Goal: Information Seeking & Learning: Learn about a topic

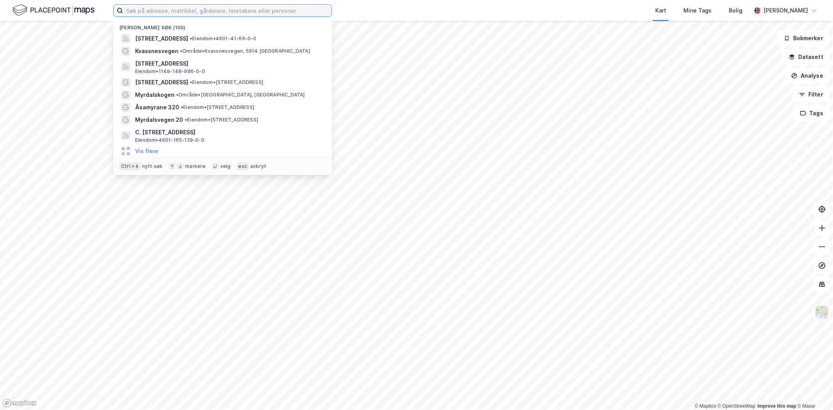
click at [178, 13] on input at bounding box center [227, 11] width 209 height 12
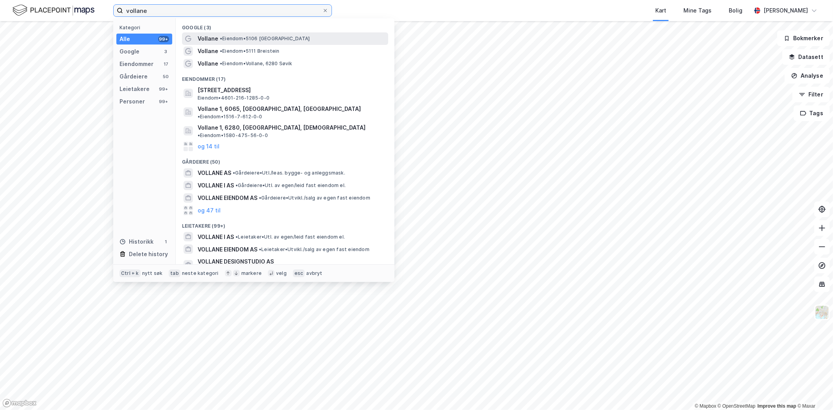
type input "vollane"
click at [212, 37] on span "Vollane" at bounding box center [208, 38] width 21 height 9
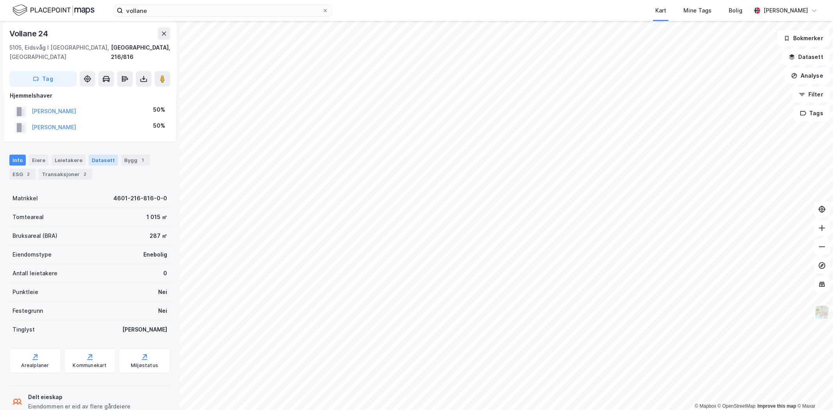
scroll to position [22, 0]
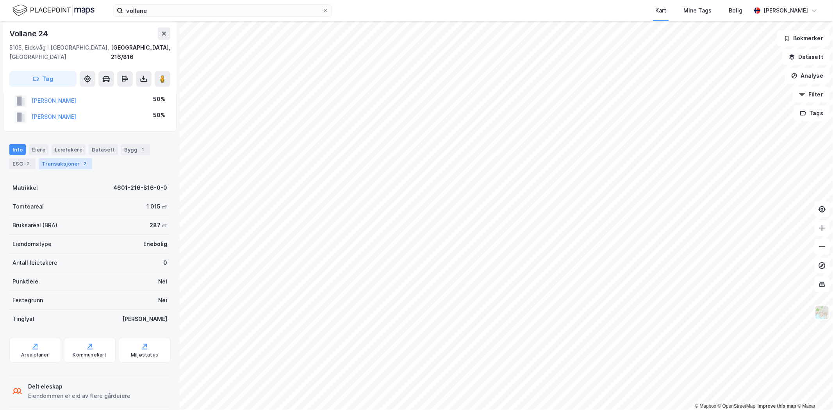
click at [57, 158] on div "Transaksjoner 2" at bounding box center [66, 163] width 54 height 11
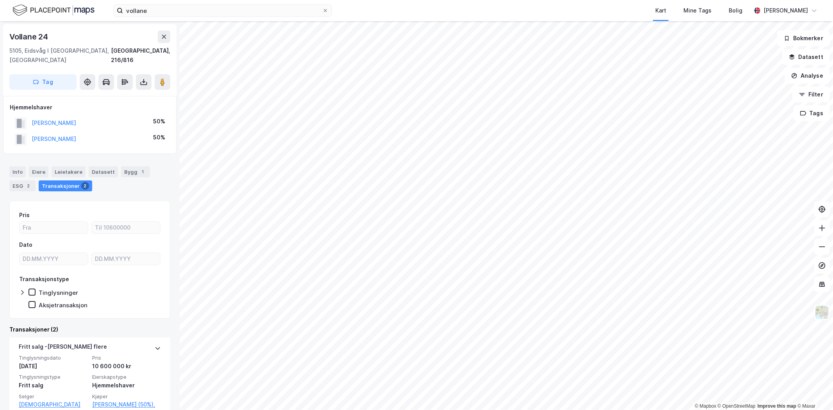
scroll to position [43, 0]
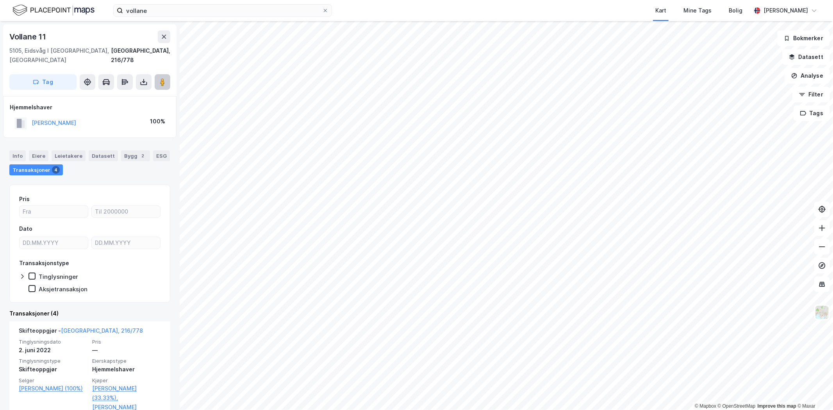
click at [160, 78] on icon at bounding box center [163, 82] width 8 height 8
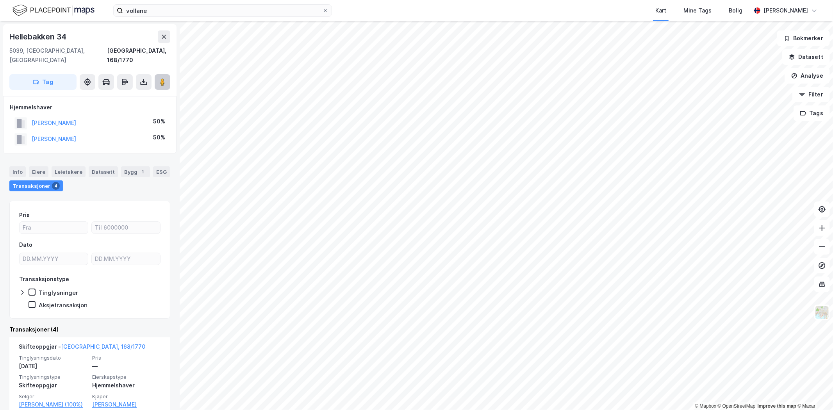
click at [159, 77] on button at bounding box center [163, 82] width 16 height 16
click at [416, 212] on div "© Mapbox © OpenStreetMap Improve this map © Maxar [STREET_ADDRESS], 168/1770 Ta…" at bounding box center [416, 215] width 833 height 389
click at [157, 77] on button at bounding box center [163, 82] width 16 height 16
click at [112, 301] on div "Aksjetransaksjon" at bounding box center [95, 305] width 132 height 8
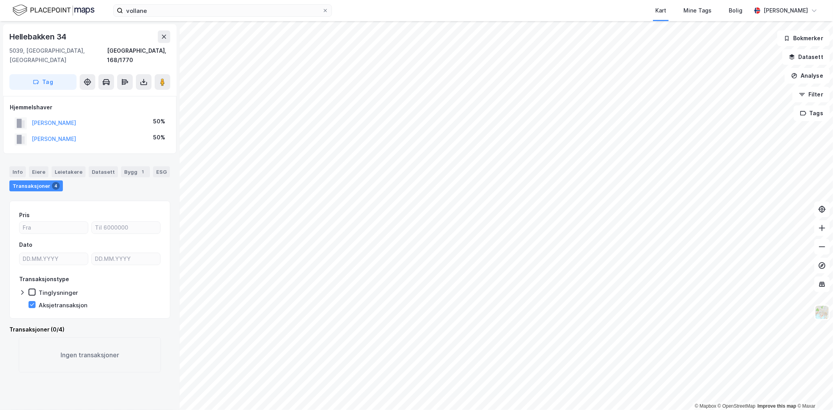
click at [33, 181] on div "Transaksjoner 4" at bounding box center [36, 186] width 54 height 11
click at [37, 181] on div "Transaksjoner 4" at bounding box center [36, 186] width 54 height 11
click at [35, 166] on div "Eiere" at bounding box center [39, 171] width 20 height 11
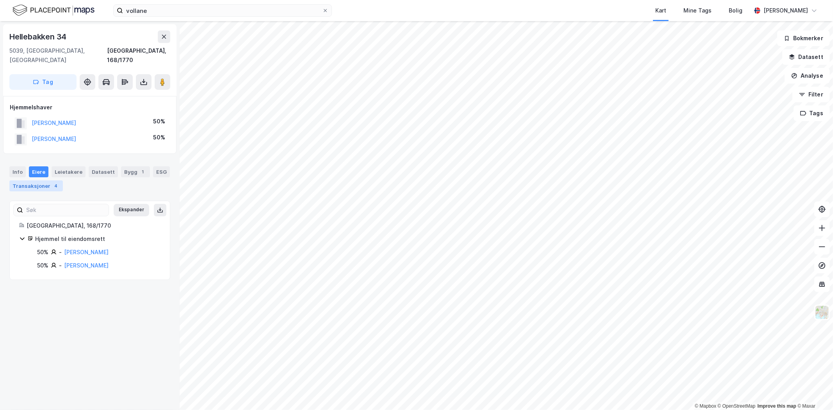
click at [37, 181] on div "Transaksjoner 4" at bounding box center [36, 186] width 54 height 11
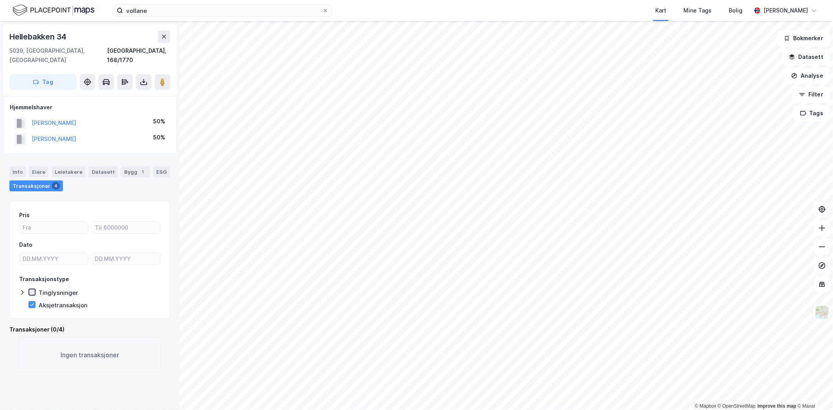
click at [33, 290] on icon at bounding box center [31, 292] width 5 height 5
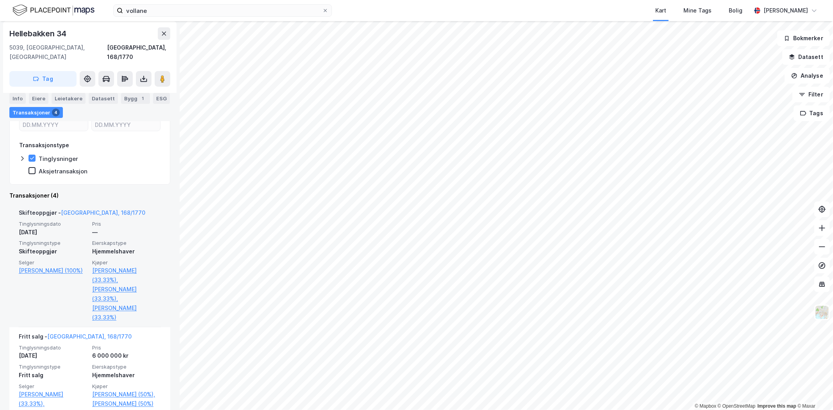
scroll to position [130, 0]
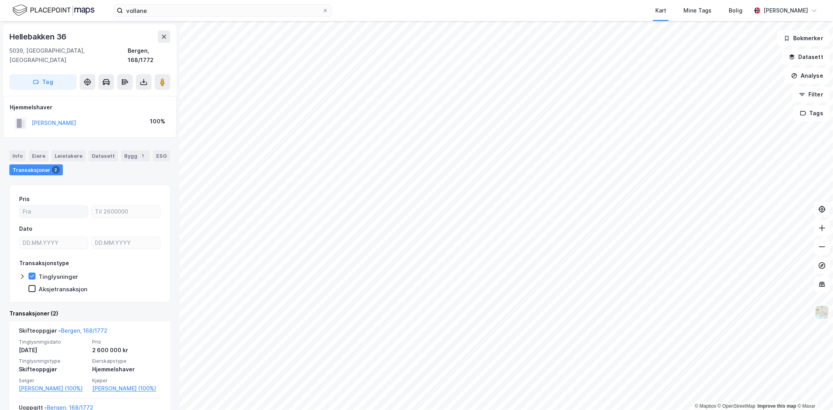
scroll to position [43, 0]
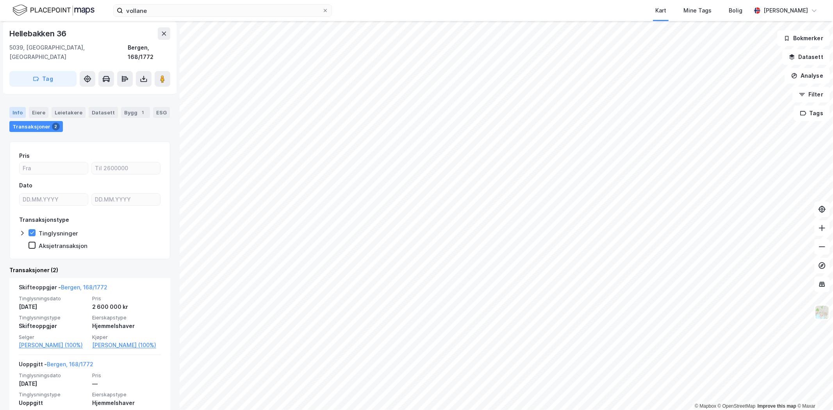
click at [13, 107] on div "Info" at bounding box center [17, 112] width 16 height 11
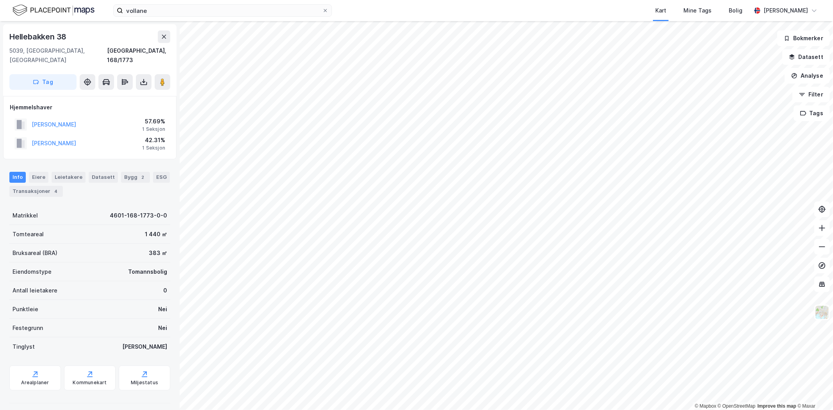
scroll to position [43, 0]
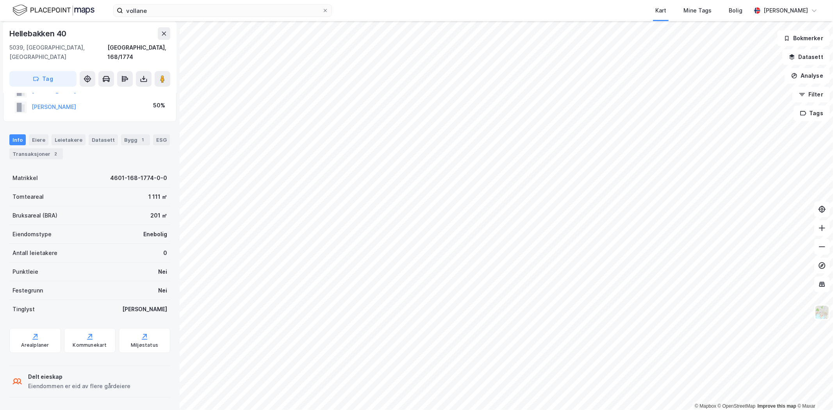
scroll to position [22, 0]
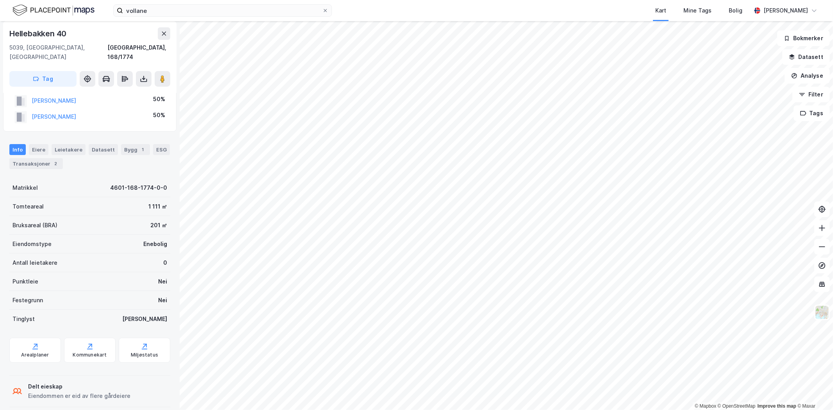
scroll to position [22, 0]
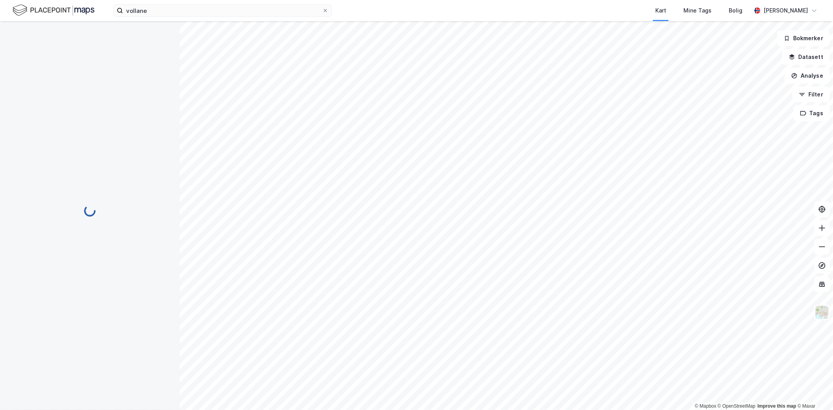
scroll to position [22, 0]
